Goal: Transaction & Acquisition: Purchase product/service

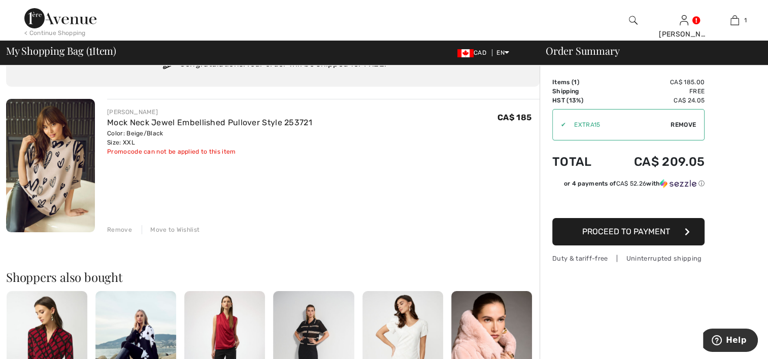
scroll to position [51, 0]
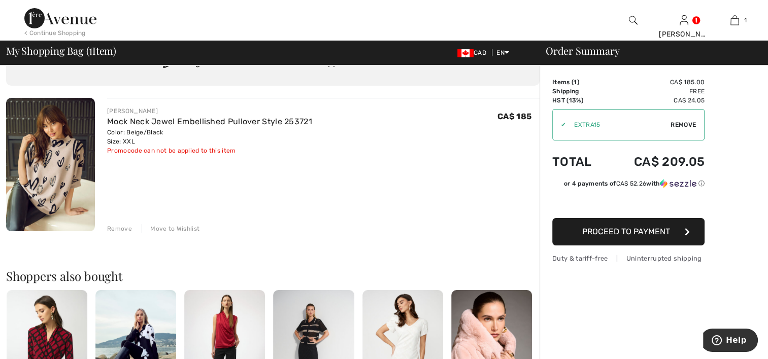
click at [623, 230] on span "Proceed to Payment" at bounding box center [626, 232] width 88 height 10
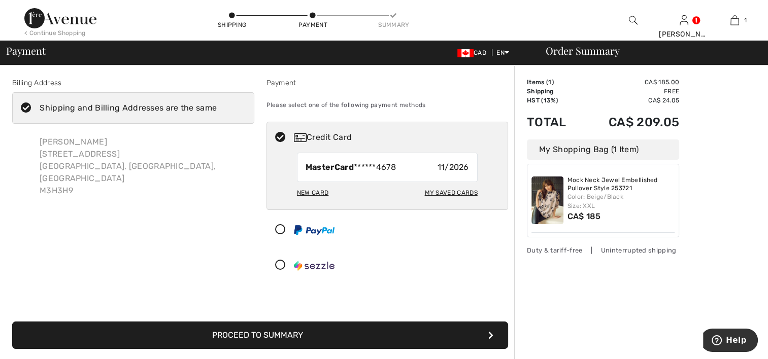
click at [295, 335] on button "Proceed to Summary" at bounding box center [260, 335] width 496 height 27
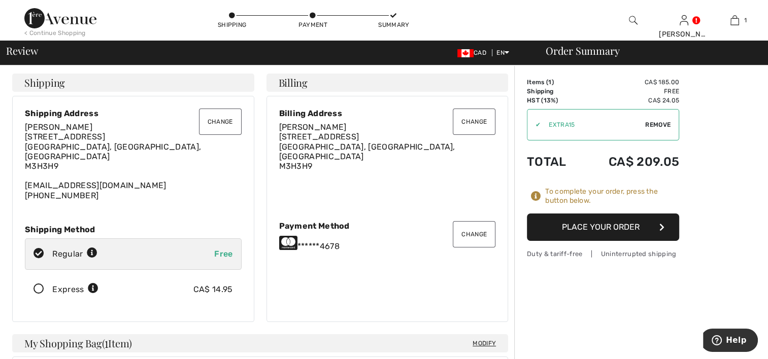
click at [587, 227] on button "Place Your Order" at bounding box center [603, 227] width 152 height 27
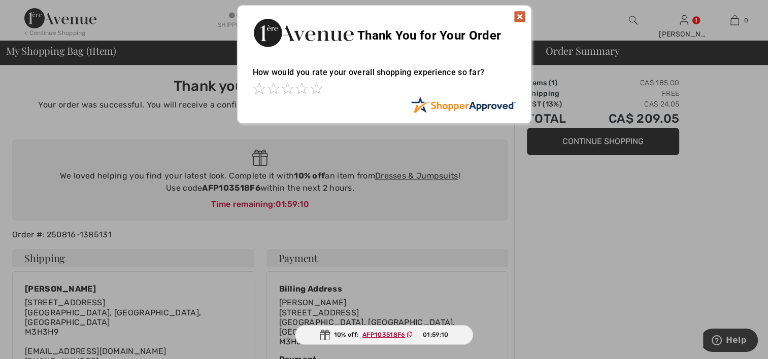
click at [522, 18] on img at bounding box center [520, 17] width 12 height 12
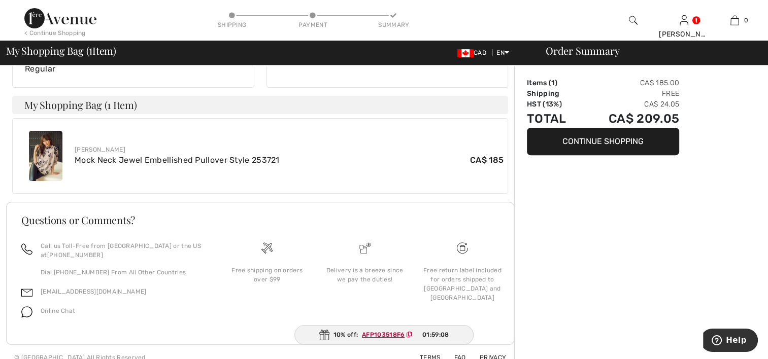
scroll to position [326, 0]
click at [600, 141] on button "Continue Shopping" at bounding box center [603, 141] width 152 height 27
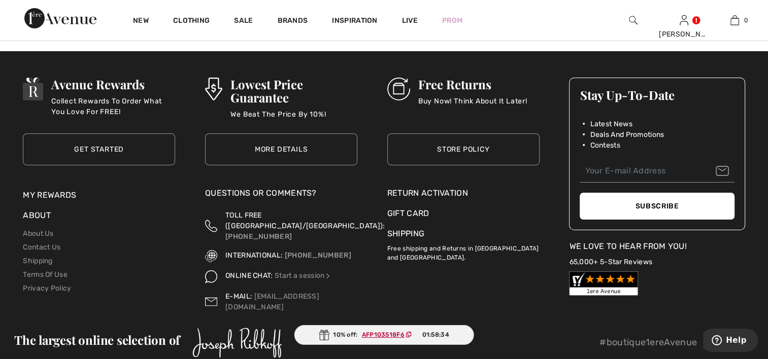
scroll to position [3684, 0]
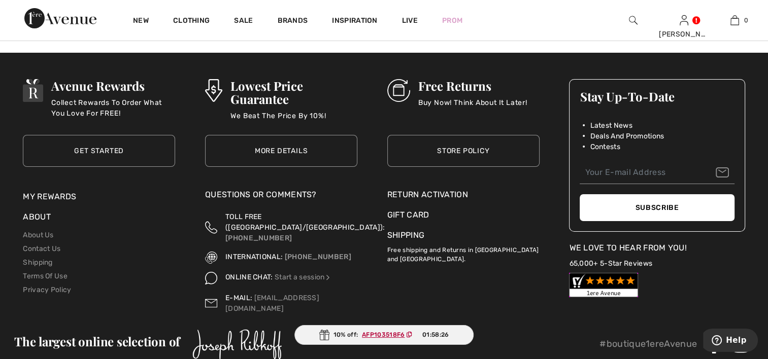
click at [464, 150] on link "Store Policy" at bounding box center [463, 151] width 152 height 32
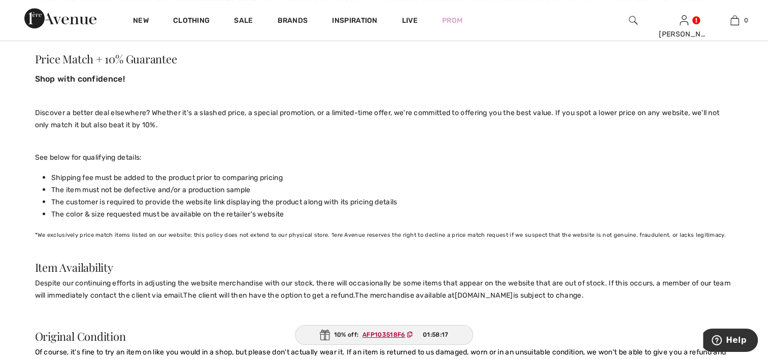
scroll to position [355, 0]
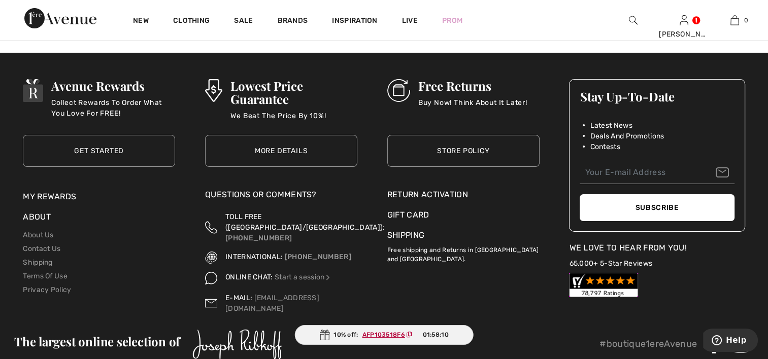
click at [419, 191] on div "Return Activation" at bounding box center [463, 195] width 152 height 12
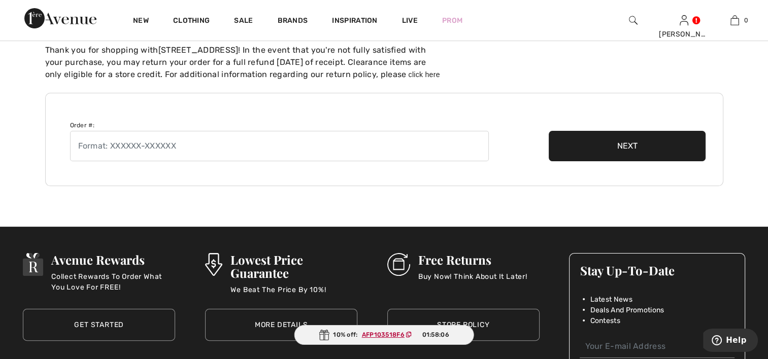
scroll to position [152, 0]
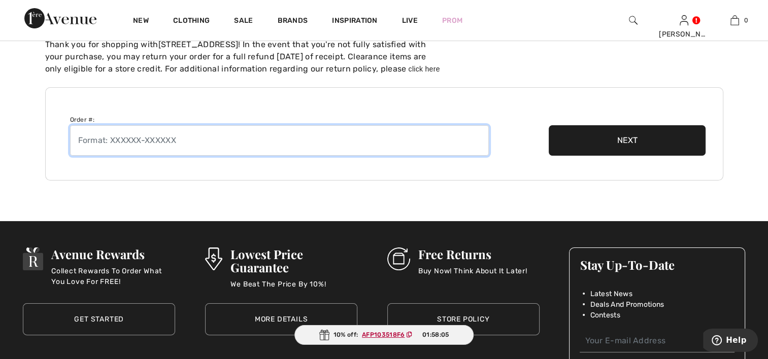
click at [206, 140] on input "text" at bounding box center [279, 140] width 419 height 30
paste input "250807-1369811"
type input "250807-1369811"
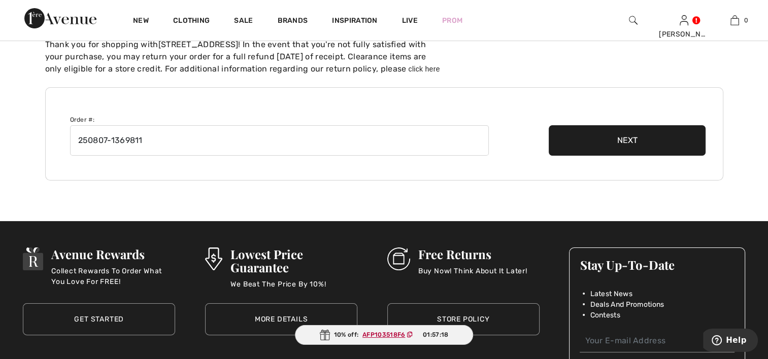
click at [627, 141] on button "Next" at bounding box center [627, 140] width 157 height 30
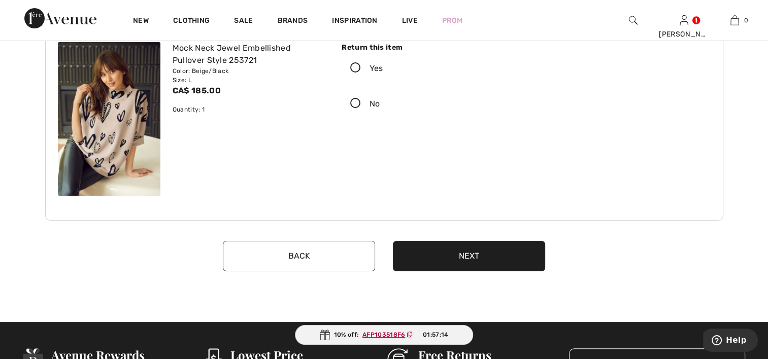
click at [355, 69] on icon at bounding box center [355, 68] width 27 height 11
click at [383, 69] on input "Yes" at bounding box center [386, 68] width 7 height 30
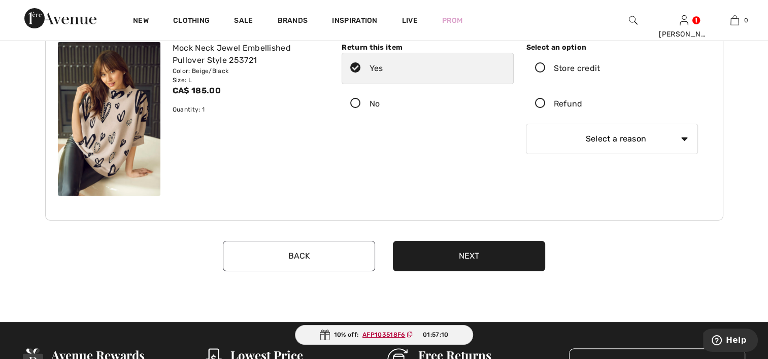
click at [541, 106] on icon at bounding box center [539, 103] width 27 height 11
click at [583, 106] on input "Refund" at bounding box center [586, 104] width 7 height 30
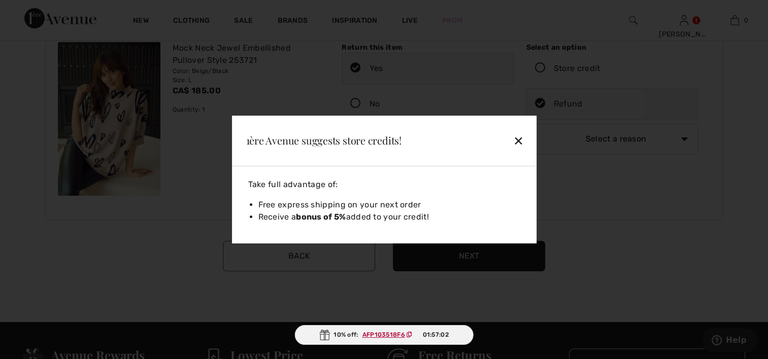
click at [518, 143] on div "✕" at bounding box center [496, 140] width 66 height 21
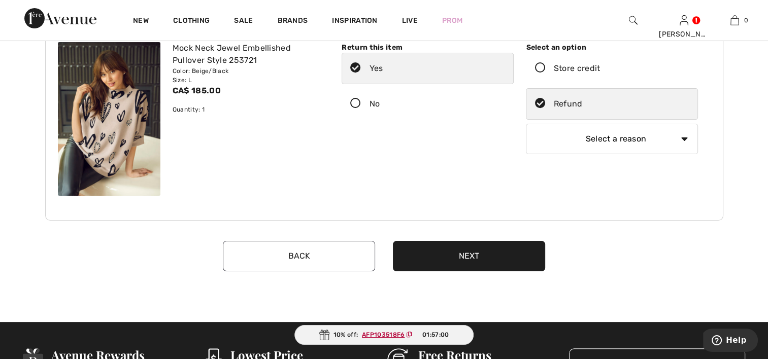
click at [686, 137] on select "Select a reason I received the wrong product or size My order arrived too late …" at bounding box center [612, 139] width 172 height 30
select select "6"
click at [526, 124] on select "Select a reason I received the wrong product or size My order arrived too late …" at bounding box center [612, 139] width 172 height 30
click at [473, 256] on button "Next" at bounding box center [469, 256] width 152 height 30
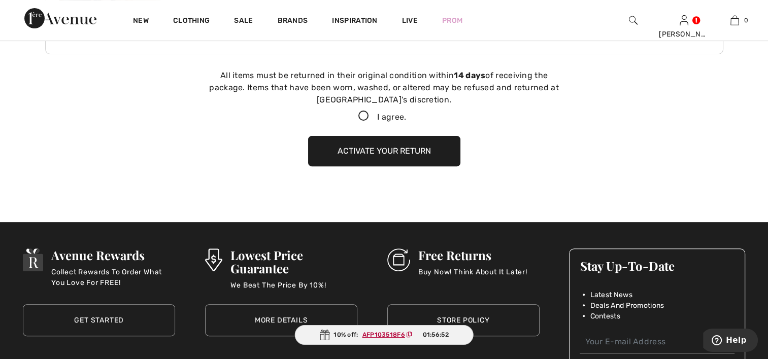
scroll to position [327, 0]
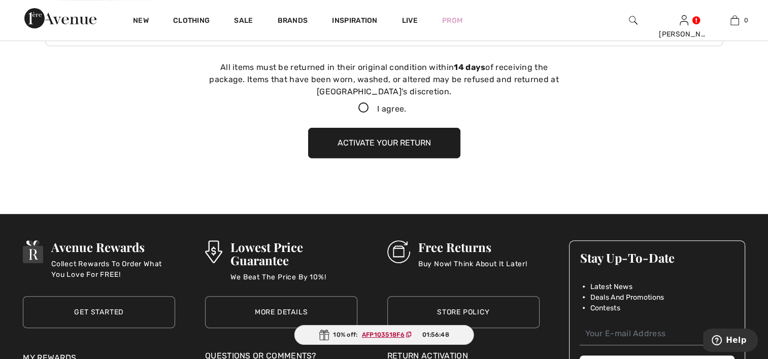
click at [360, 108] on icon at bounding box center [363, 108] width 27 height 11
click at [406, 108] on input "I agree." at bounding box center [409, 108] width 7 height 7
checkbox input "true"
click at [401, 143] on button "Activate your return" at bounding box center [384, 143] width 152 height 30
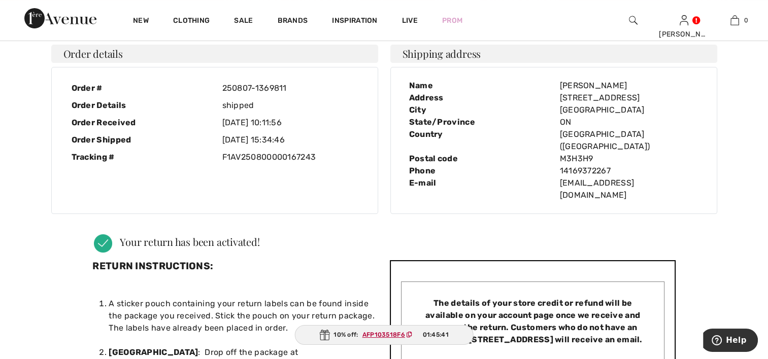
scroll to position [0, 0]
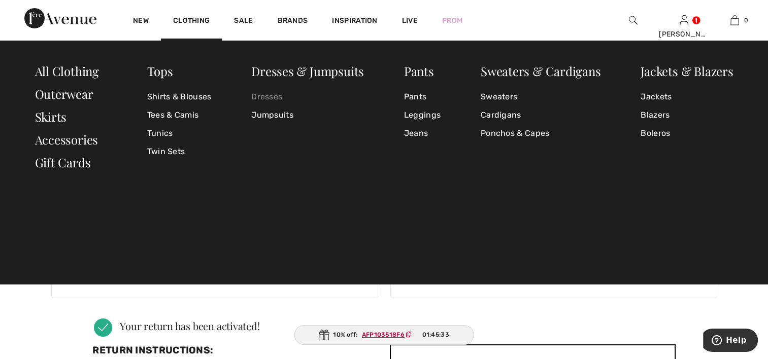
click at [270, 95] on link "Dresses" at bounding box center [307, 97] width 113 height 18
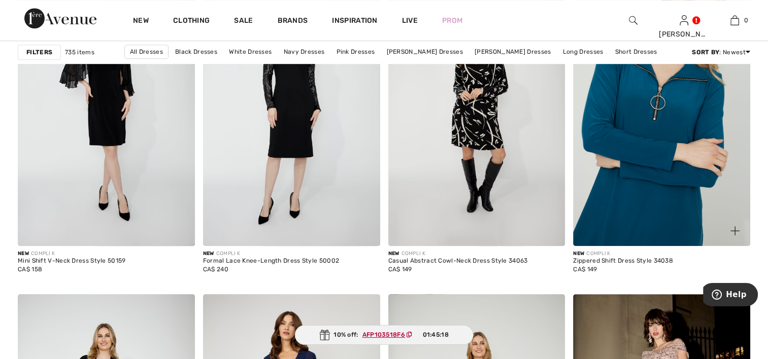
scroll to position [863, 0]
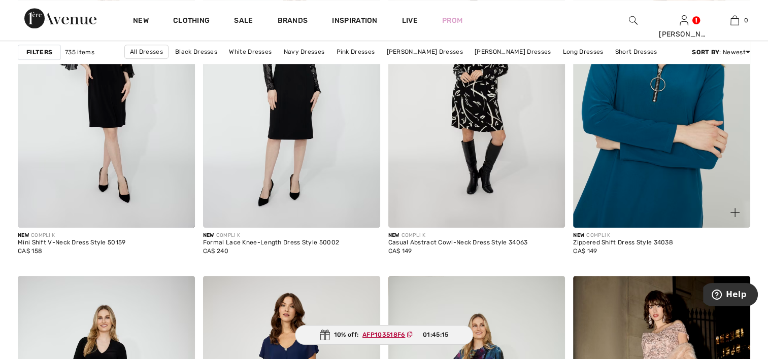
click at [671, 176] on img at bounding box center [661, 95] width 177 height 266
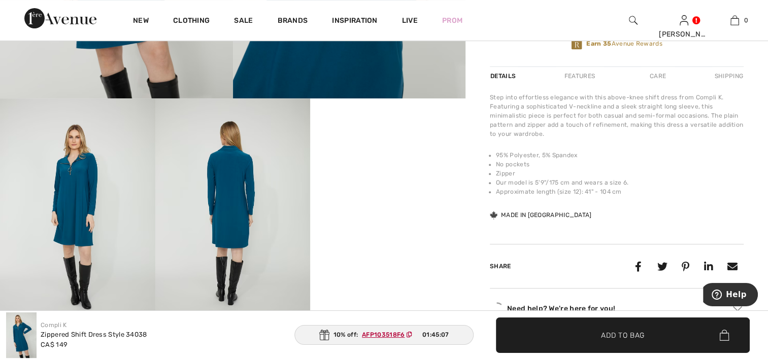
scroll to position [406, 0]
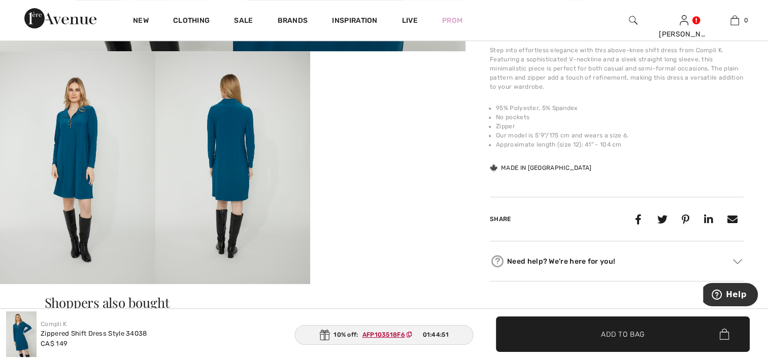
click at [70, 141] on img at bounding box center [77, 167] width 155 height 233
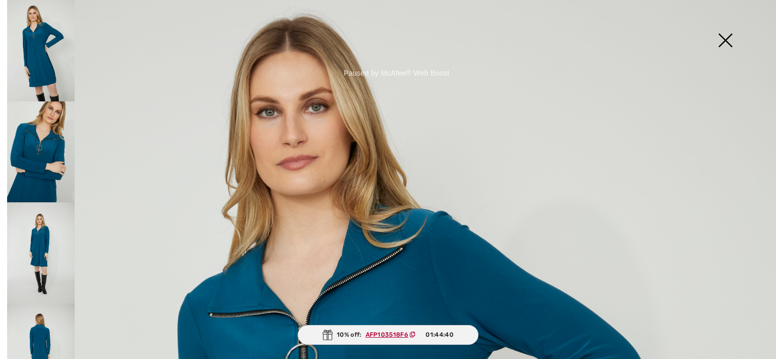
scroll to position [51, 0]
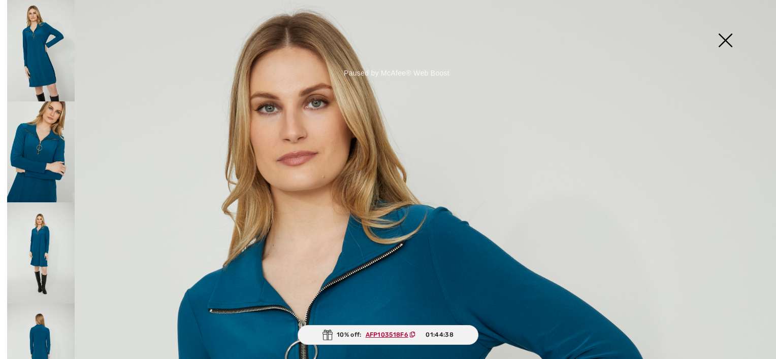
click at [43, 143] on img at bounding box center [41, 153] width 68 height 102
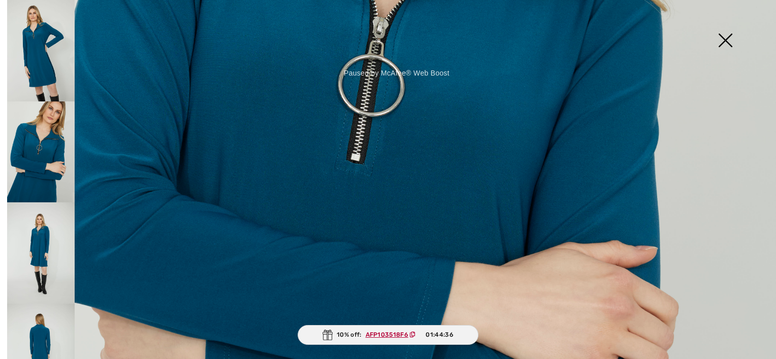
scroll to position [457, 0]
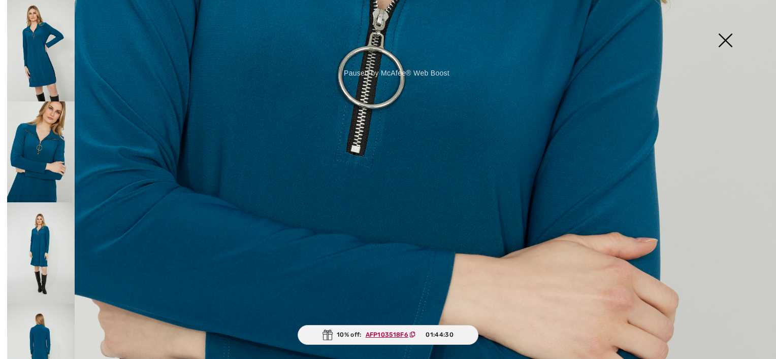
click at [41, 234] on img at bounding box center [41, 254] width 68 height 102
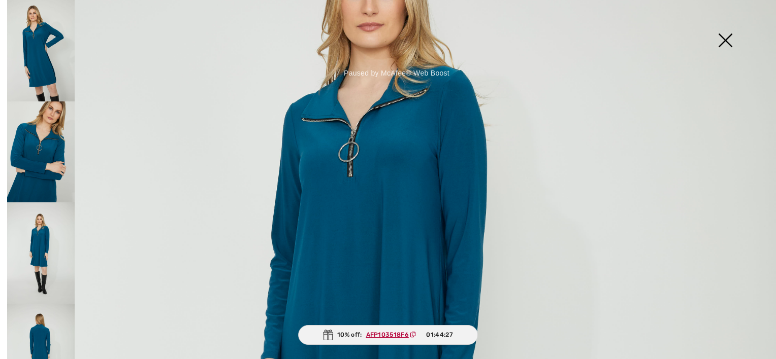
scroll to position [203, 0]
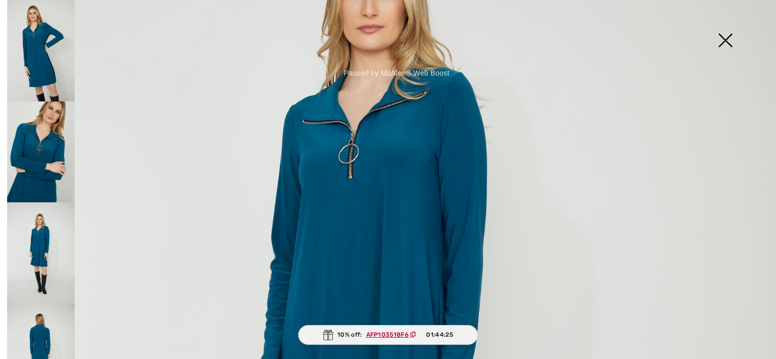
click at [47, 336] on img at bounding box center [41, 355] width 68 height 102
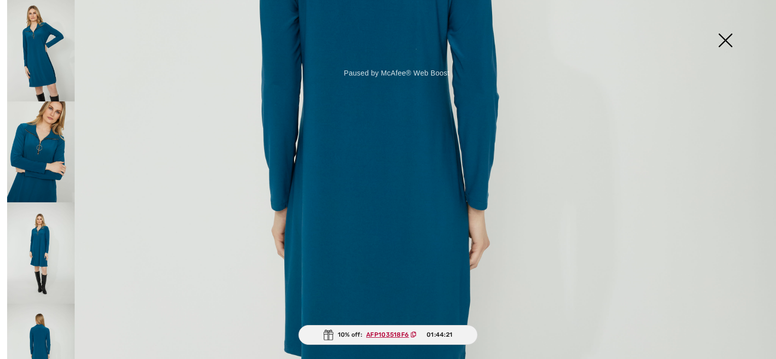
scroll to position [254, 0]
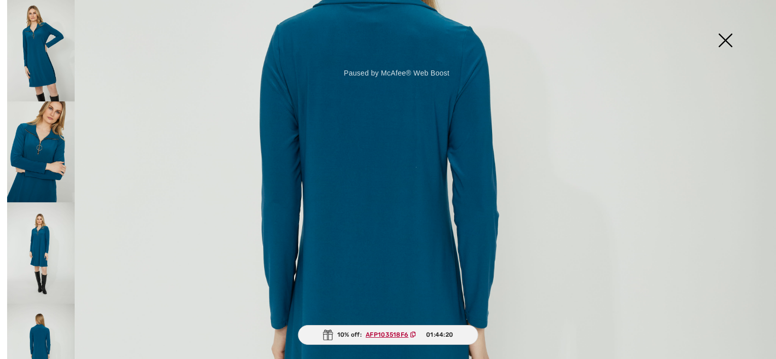
drag, startPoint x: 723, startPoint y: 43, endPoint x: 725, endPoint y: 56, distance: 13.4
click at [722, 43] on img at bounding box center [725, 41] width 51 height 52
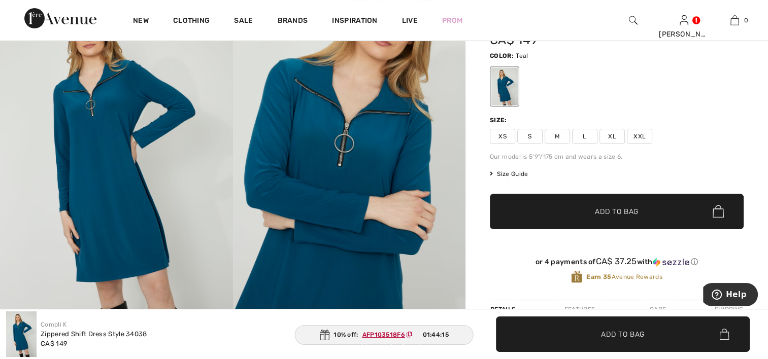
scroll to position [102, 0]
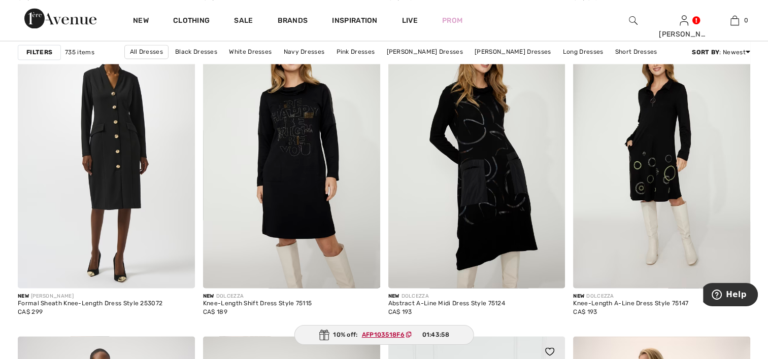
scroll to position [1878, 0]
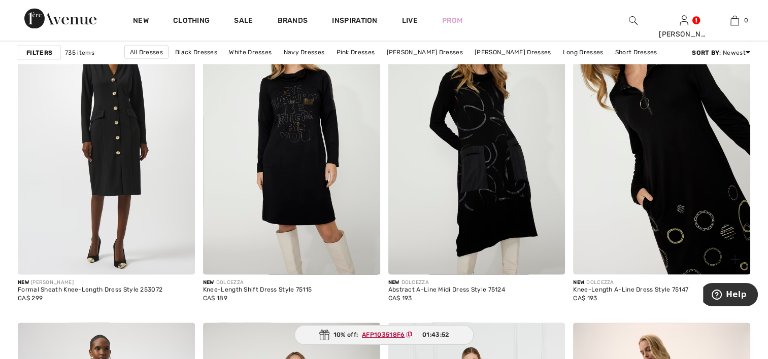
click at [701, 177] on img at bounding box center [661, 142] width 177 height 266
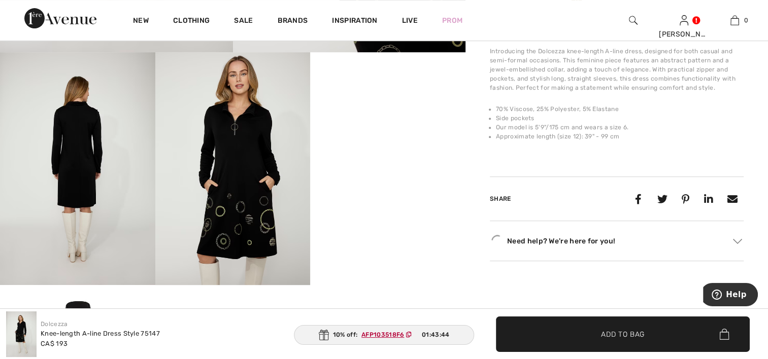
scroll to position [406, 0]
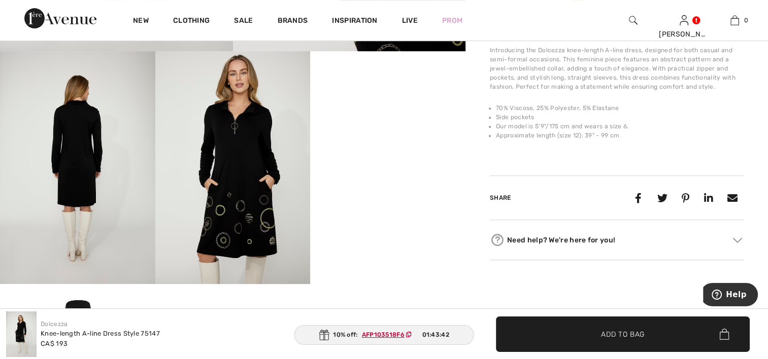
click at [251, 195] on img at bounding box center [232, 167] width 155 height 233
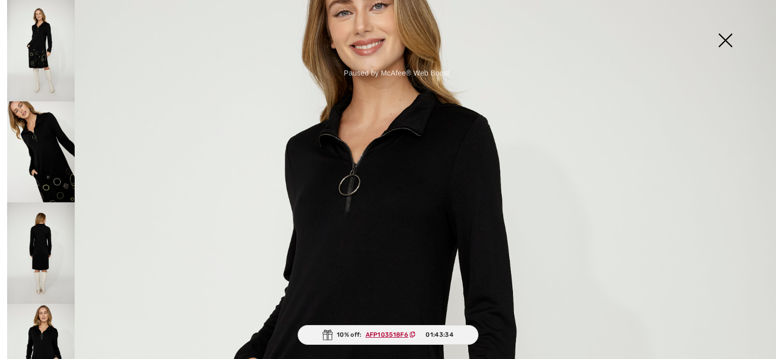
scroll to position [102, 0]
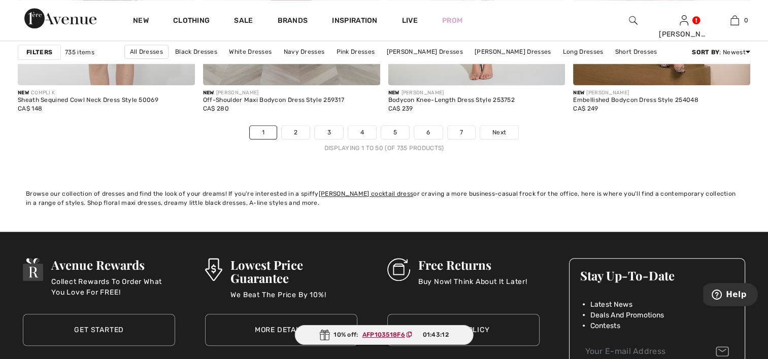
scroll to position [4823, 0]
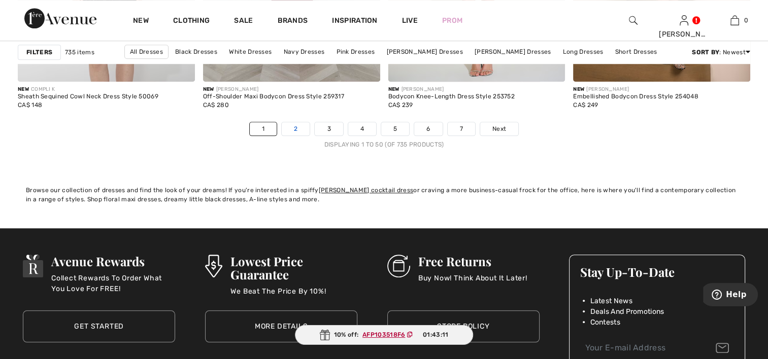
click at [299, 130] on link "2" at bounding box center [296, 128] width 28 height 13
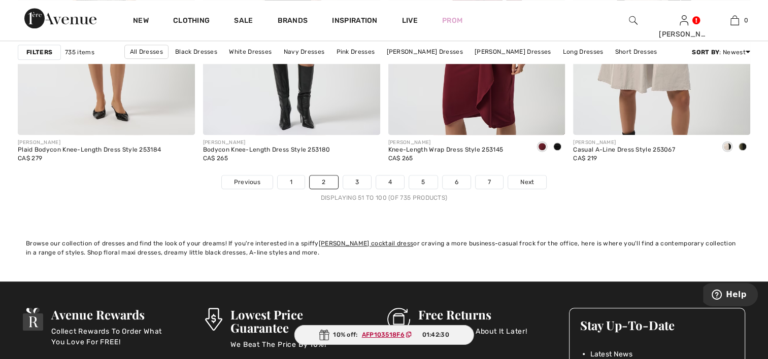
scroll to position [4772, 0]
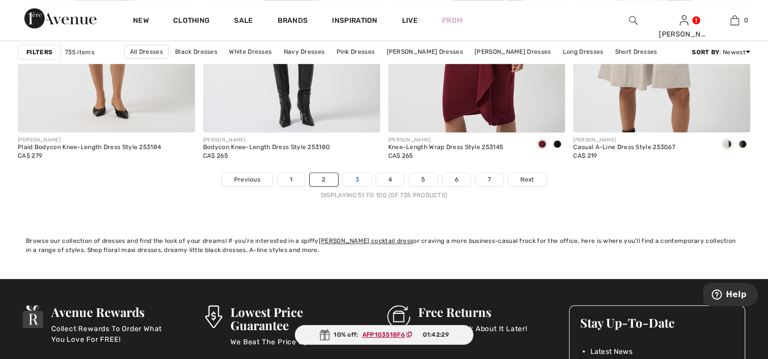
click at [359, 178] on link "3" at bounding box center [357, 179] width 28 height 13
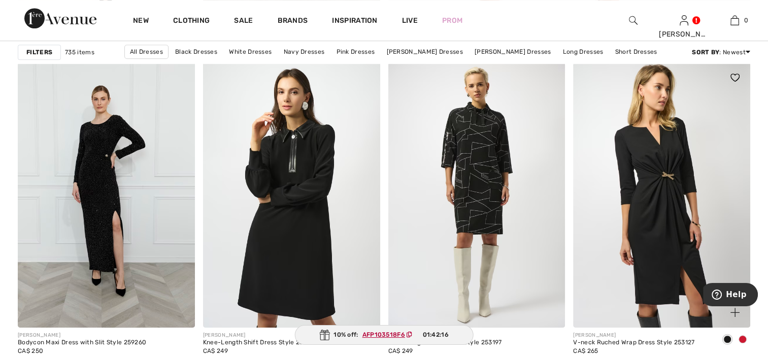
scroll to position [762, 0]
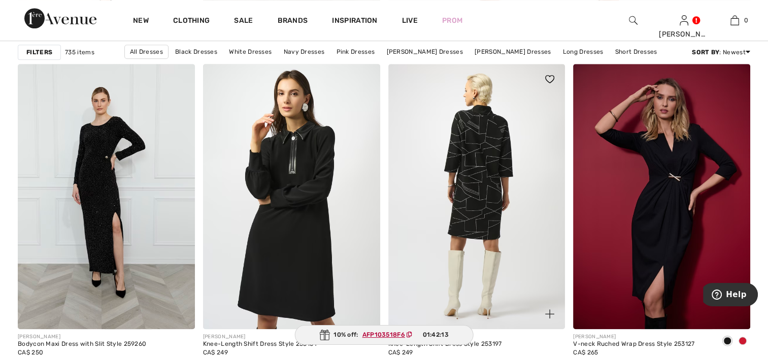
click at [466, 174] on img at bounding box center [476, 197] width 177 height 266
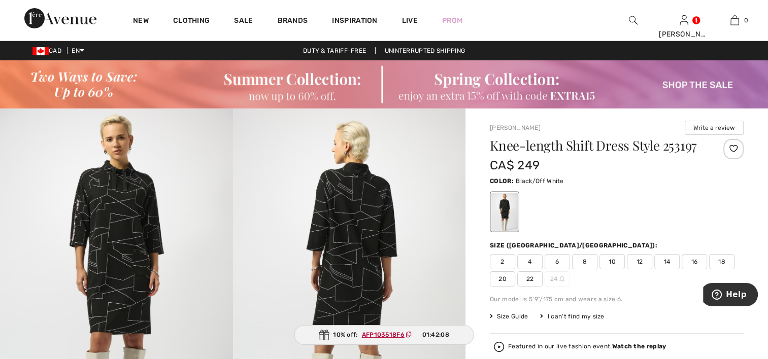
click at [130, 209] on img at bounding box center [116, 283] width 233 height 349
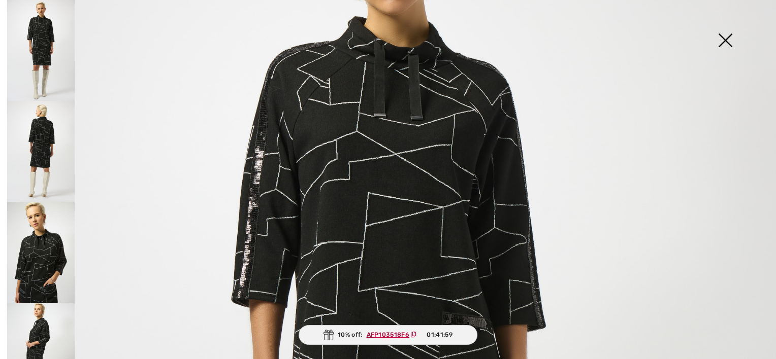
scroll to position [152, 0]
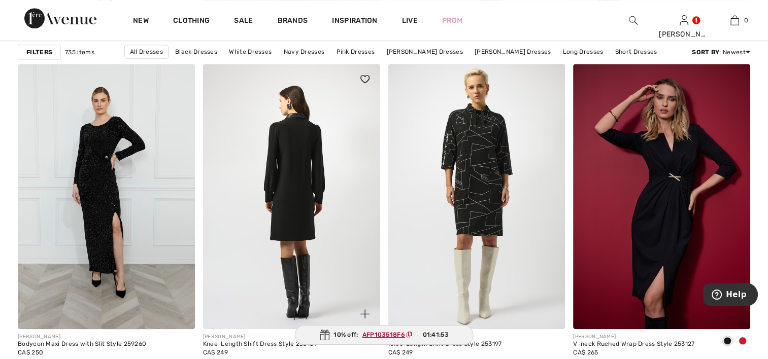
click at [300, 189] on img at bounding box center [291, 197] width 177 height 266
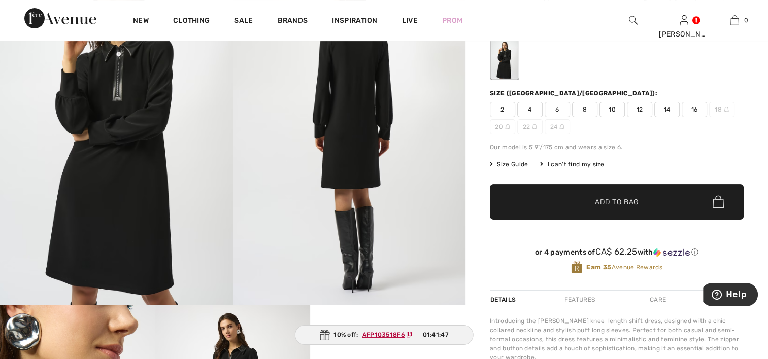
click at [112, 201] on img at bounding box center [116, 130] width 233 height 349
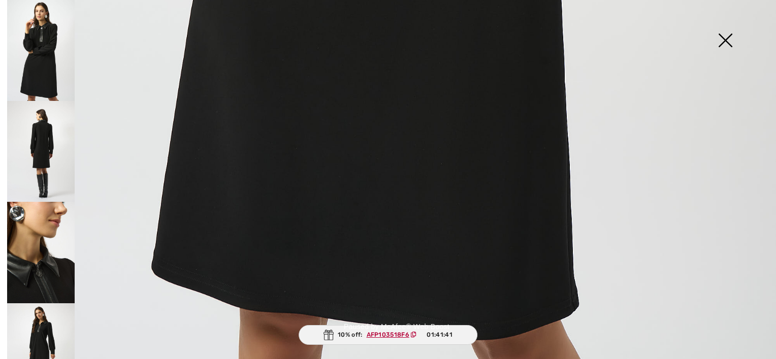
scroll to position [791, 0]
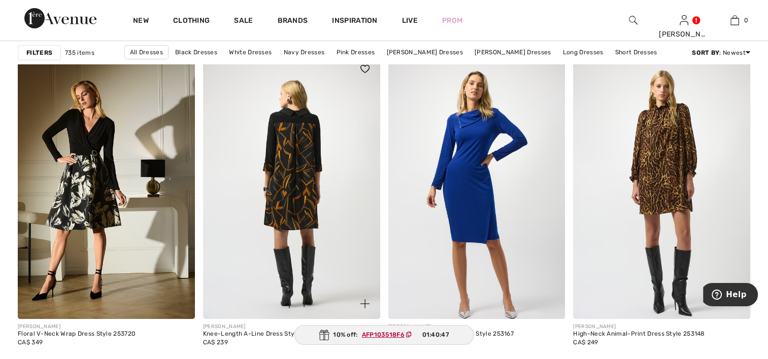
scroll to position [3605, 0]
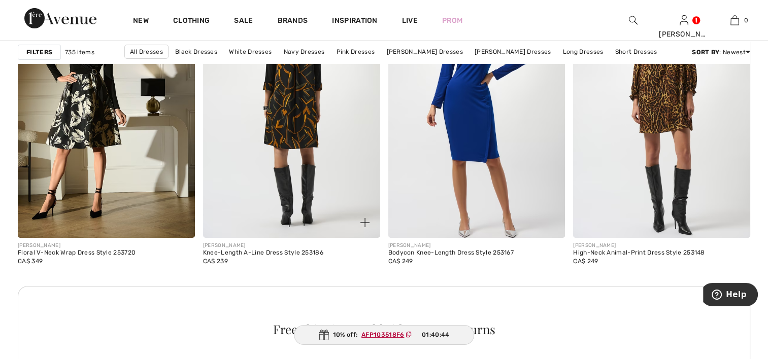
click at [286, 122] on img at bounding box center [291, 106] width 177 height 266
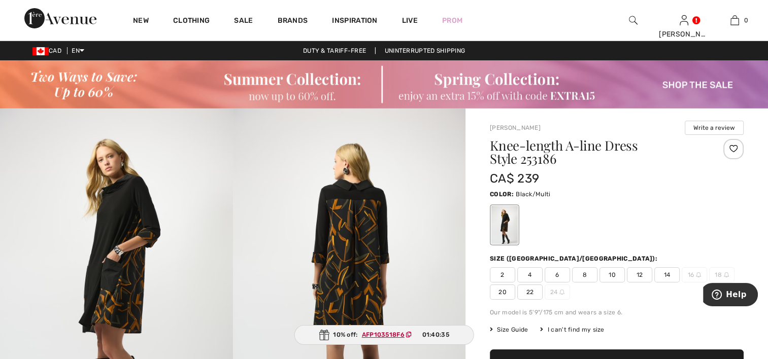
click at [345, 269] on img at bounding box center [349, 283] width 233 height 349
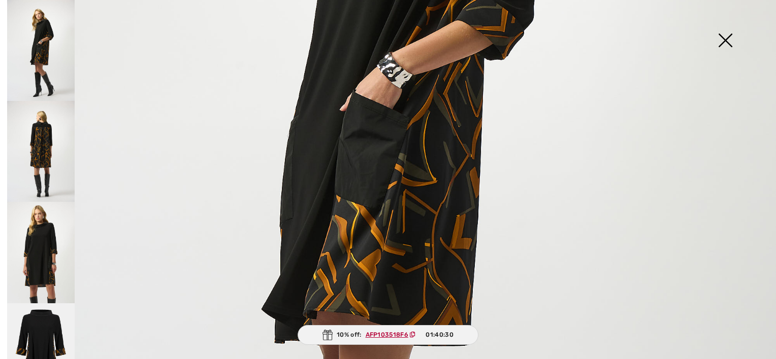
scroll to position [406, 0]
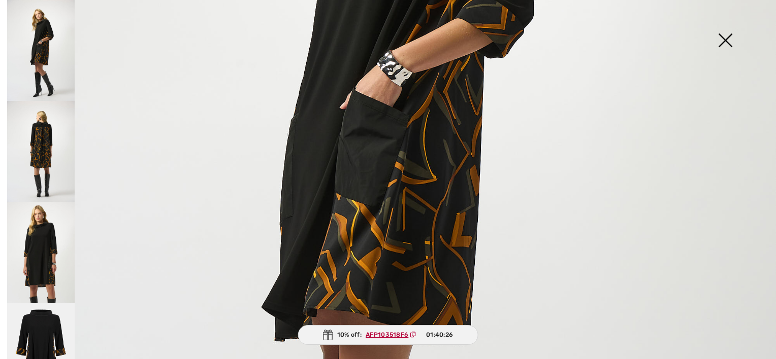
click at [44, 149] on img at bounding box center [41, 151] width 68 height 101
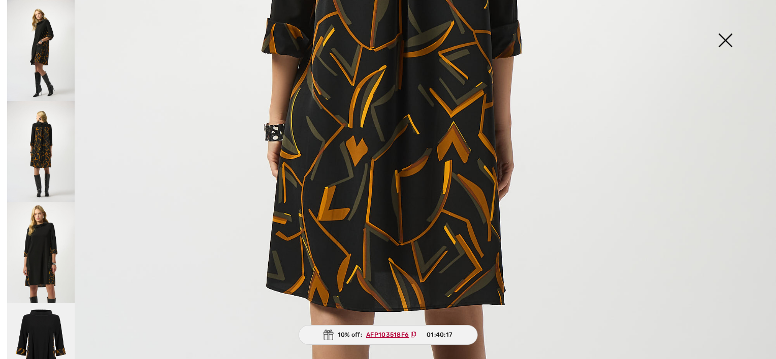
scroll to position [508, 0]
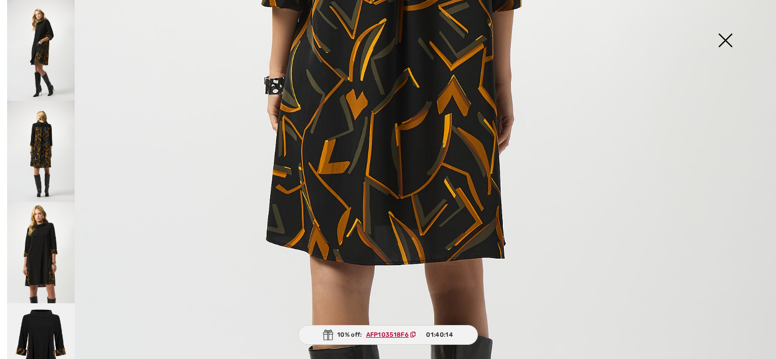
click at [46, 316] on img at bounding box center [41, 354] width 68 height 101
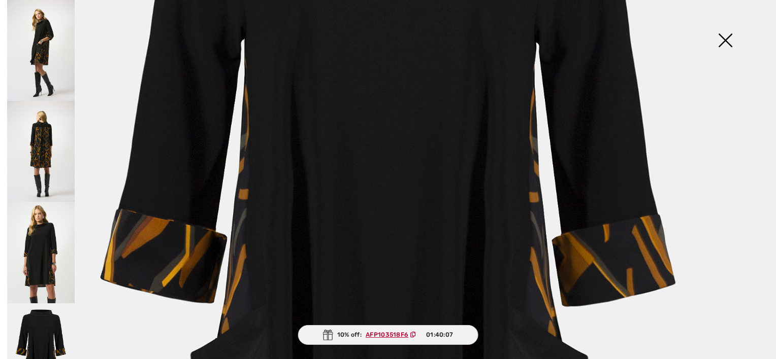
scroll to position [305, 0]
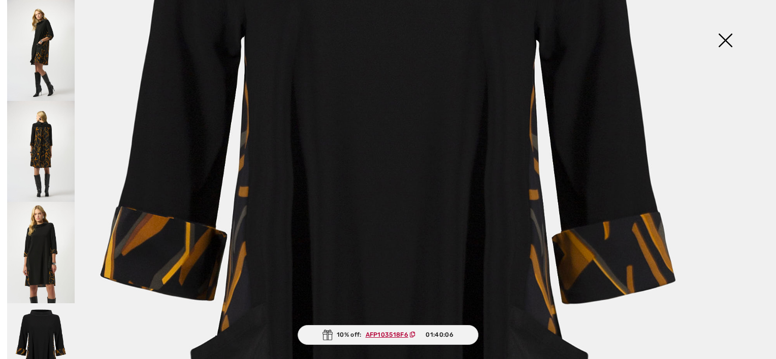
click at [46, 245] on img at bounding box center [41, 252] width 68 height 101
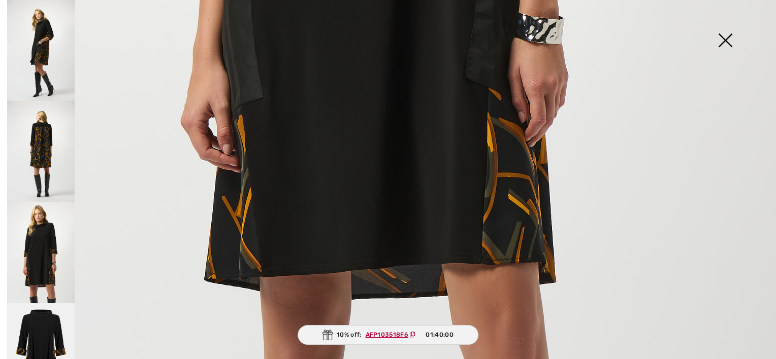
scroll to position [711, 0]
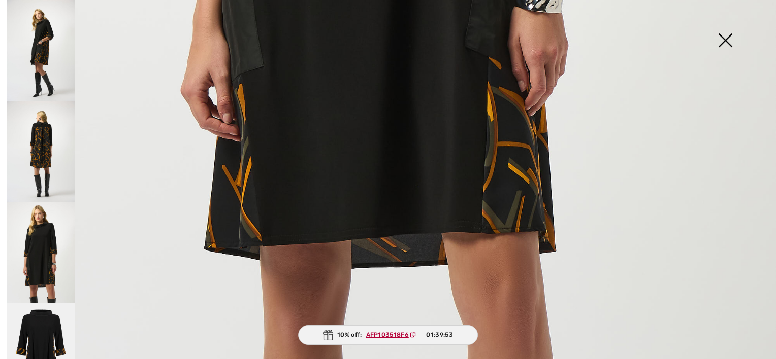
click at [37, 60] on img at bounding box center [41, 50] width 68 height 101
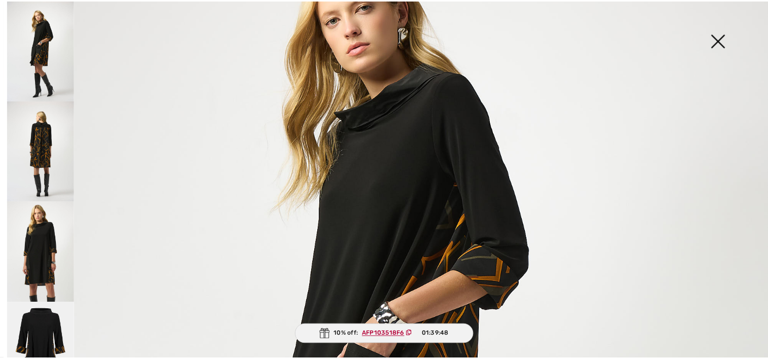
scroll to position [152, 0]
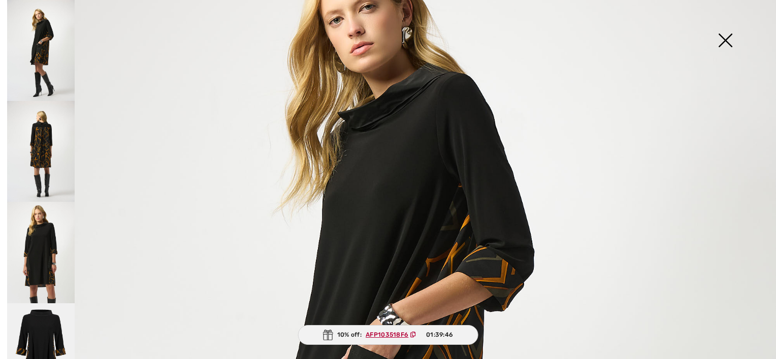
click at [724, 44] on img at bounding box center [725, 41] width 51 height 52
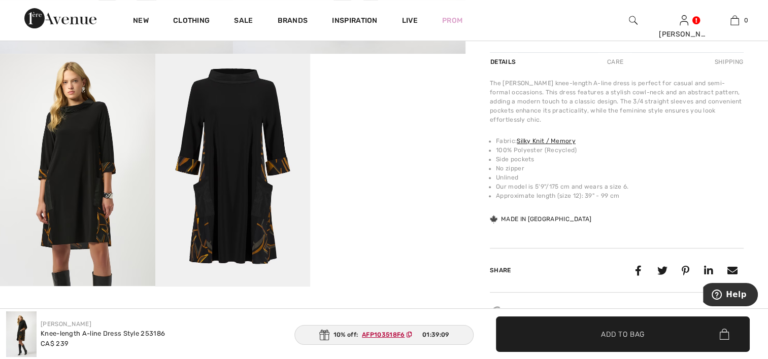
scroll to position [406, 0]
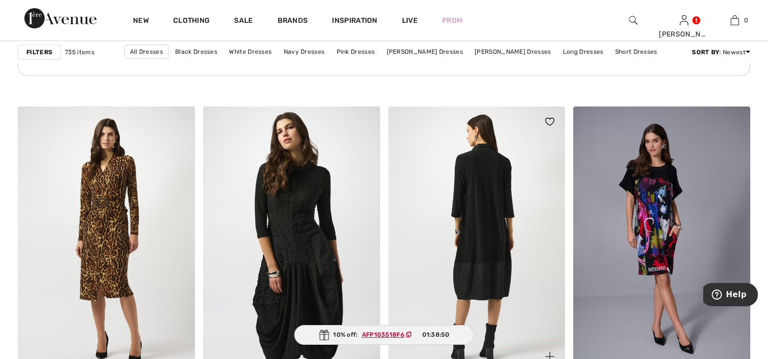
scroll to position [3909, 0]
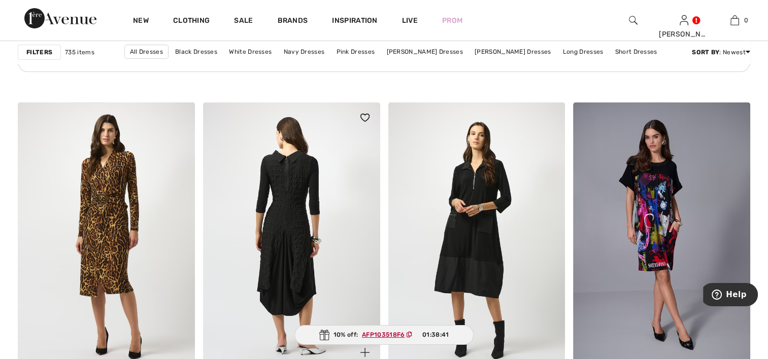
click at [288, 207] on img at bounding box center [291, 236] width 177 height 266
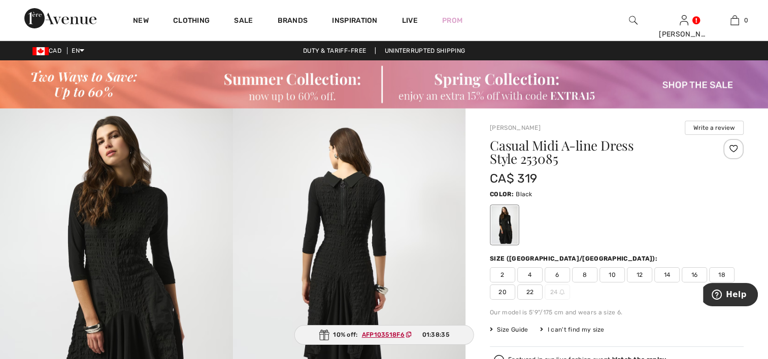
click at [127, 221] on img at bounding box center [116, 283] width 233 height 349
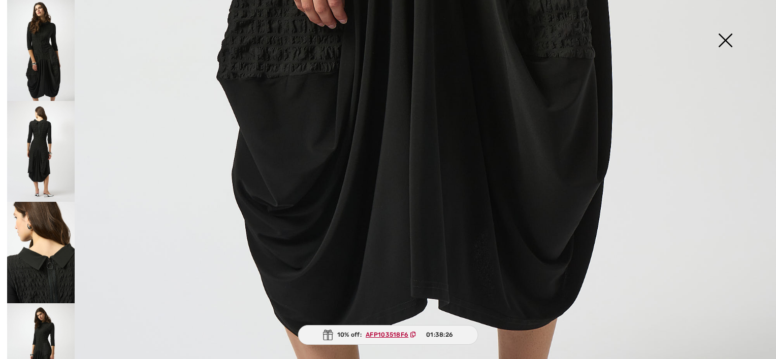
scroll to position [791, 0]
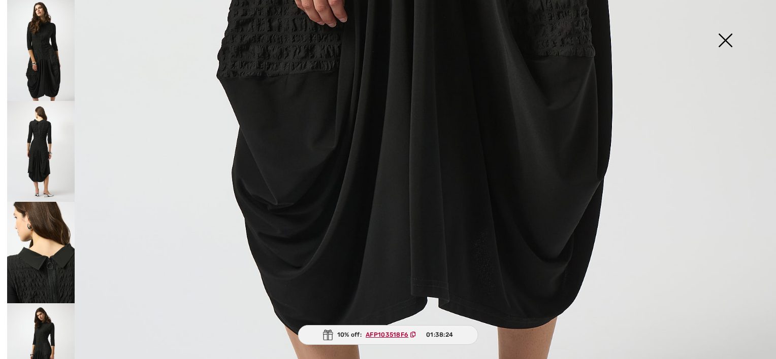
click at [30, 152] on img at bounding box center [41, 151] width 68 height 101
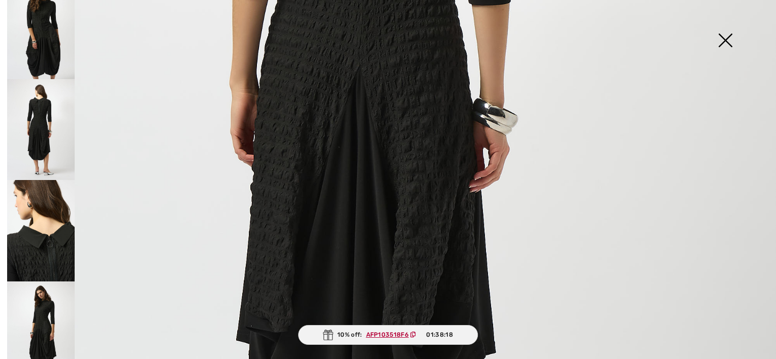
scroll to position [51, 0]
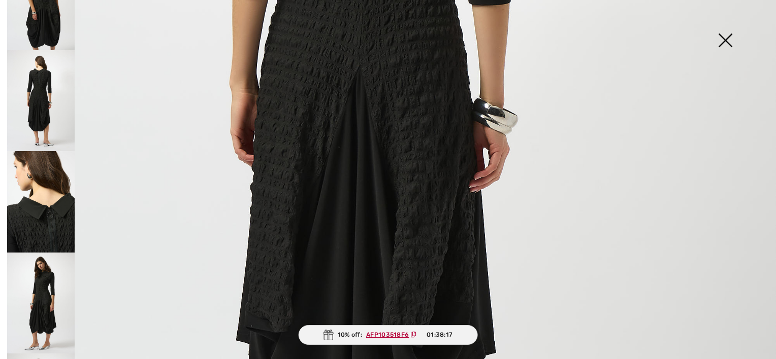
click at [39, 223] on img at bounding box center [41, 201] width 68 height 101
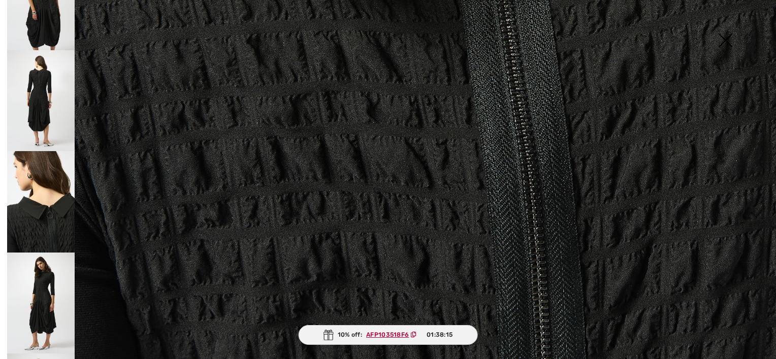
scroll to position [791, 0]
click at [41, 94] on img at bounding box center [41, 100] width 68 height 101
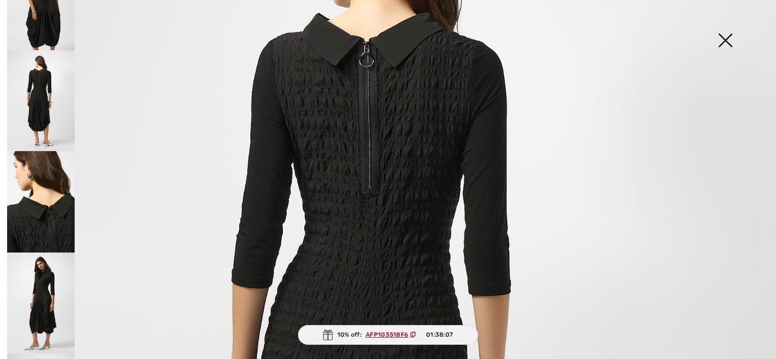
scroll to position [182, 0]
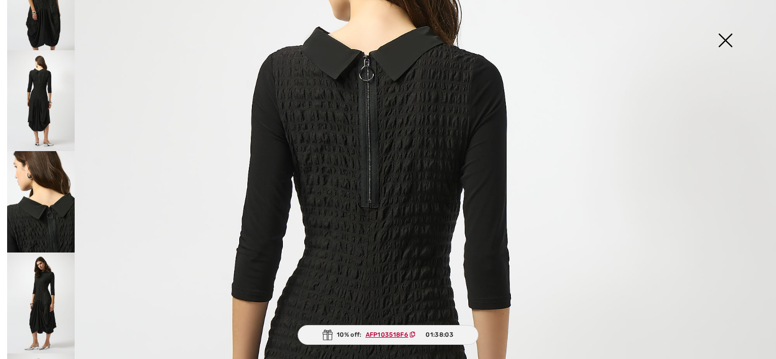
click at [43, 306] on img at bounding box center [41, 303] width 68 height 101
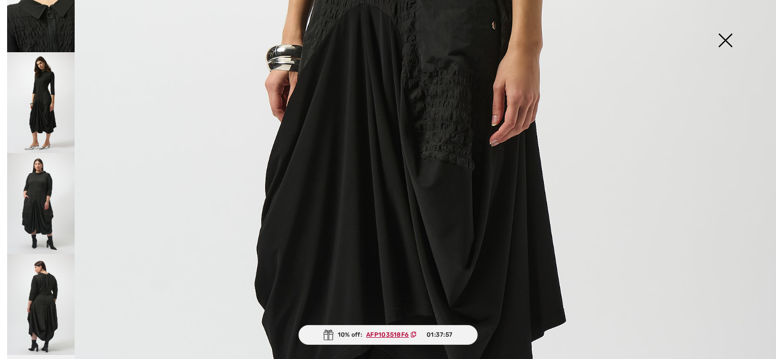
scroll to position [254, 0]
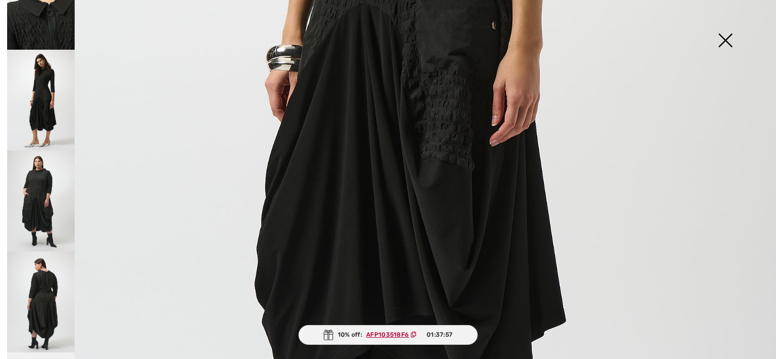
click at [40, 292] on img at bounding box center [41, 302] width 68 height 101
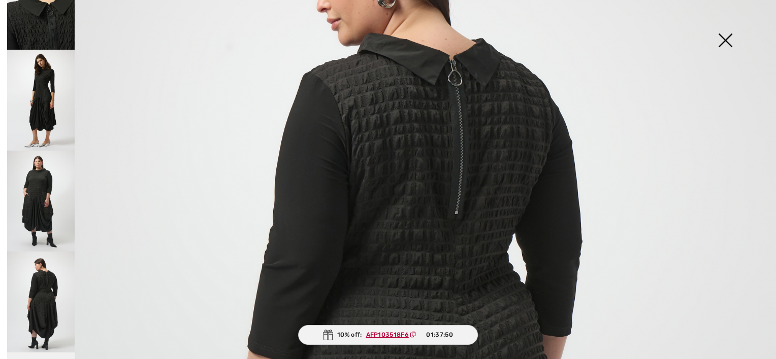
scroll to position [182, 0]
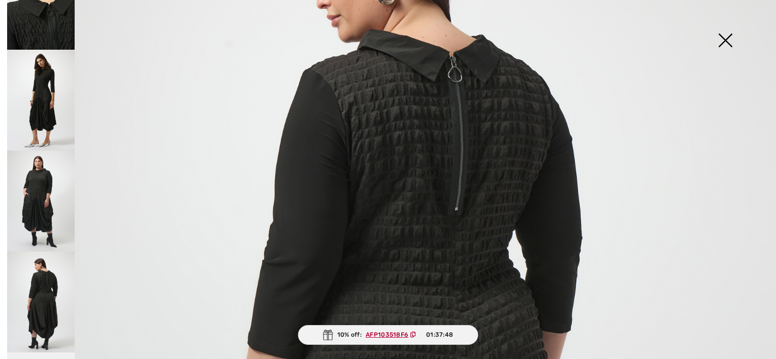
click at [45, 201] on img at bounding box center [41, 201] width 68 height 101
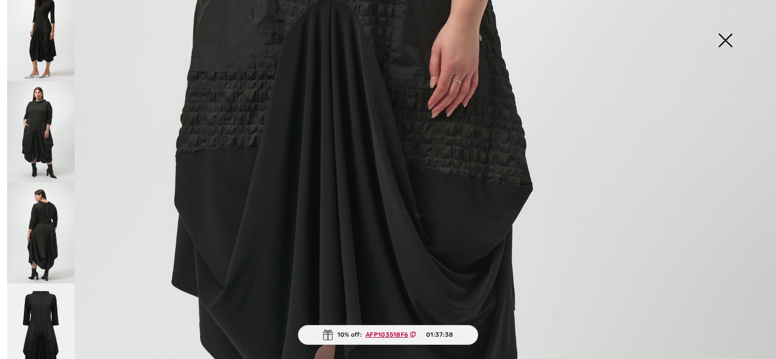
scroll to position [538, 0]
click at [45, 126] on img at bounding box center [41, 132] width 68 height 101
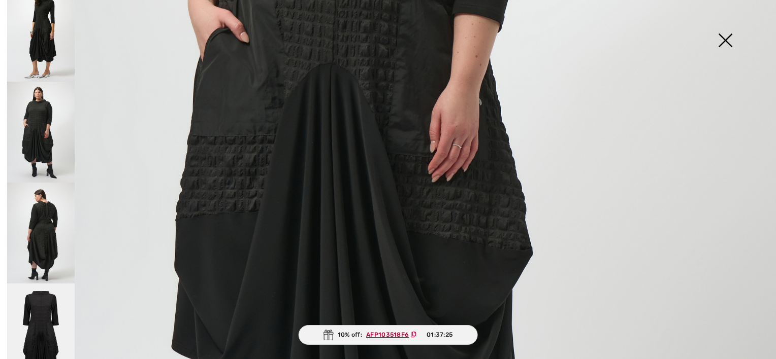
scroll to position [508, 0]
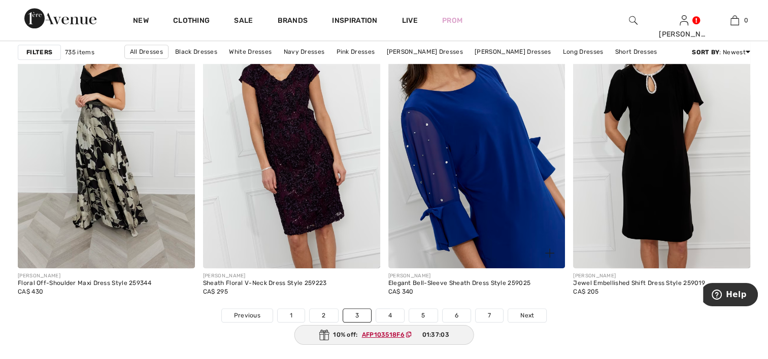
scroll to position [4721, 0]
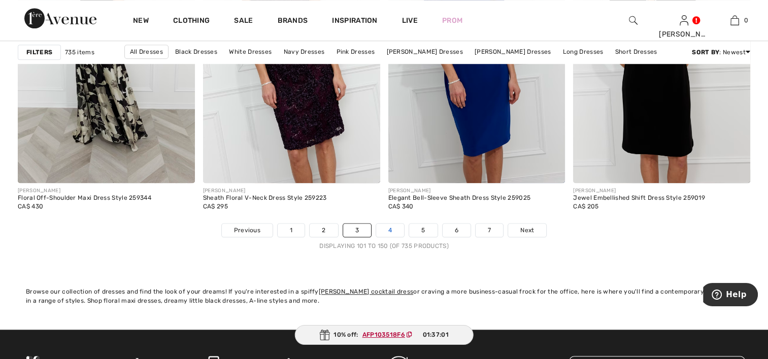
click at [387, 225] on link "4" at bounding box center [390, 230] width 28 height 13
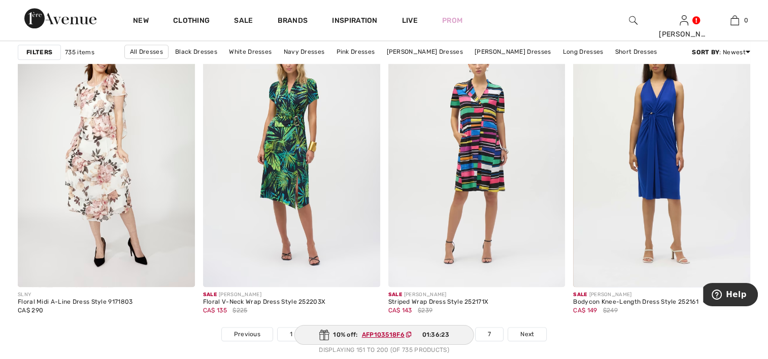
scroll to position [4620, 0]
